Goal: Information Seeking & Learning: Learn about a topic

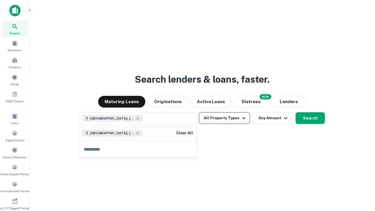
click at [224, 118] on button "All Property Types" at bounding box center [224, 118] width 51 height 12
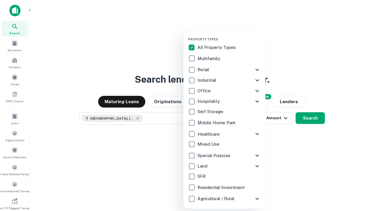
click at [229, 35] on button "button" at bounding box center [229, 35] width 82 height 0
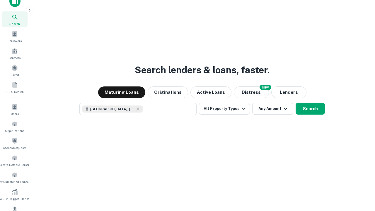
scroll to position [3, 71]
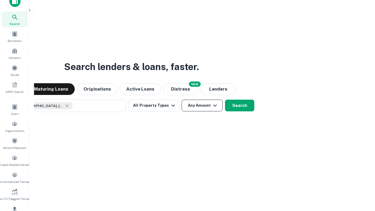
click at [181, 100] on button "Any Amount" at bounding box center [201, 106] width 41 height 12
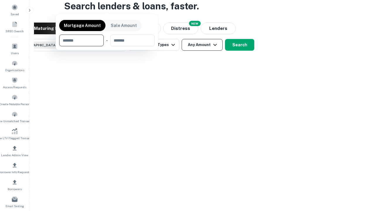
scroll to position [42, 166]
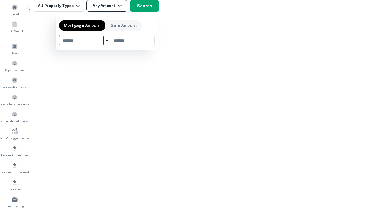
type input "*******"
click at [107, 46] on button "button" at bounding box center [106, 46] width 95 height 0
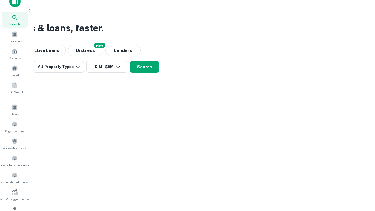
scroll to position [3, 108]
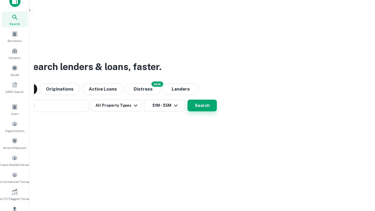
click at [187, 100] on button "Search" at bounding box center [201, 106] width 29 height 12
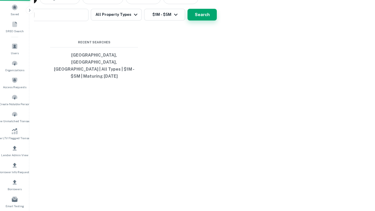
scroll to position [19, 166]
